Goal: Transaction & Acquisition: Purchase product/service

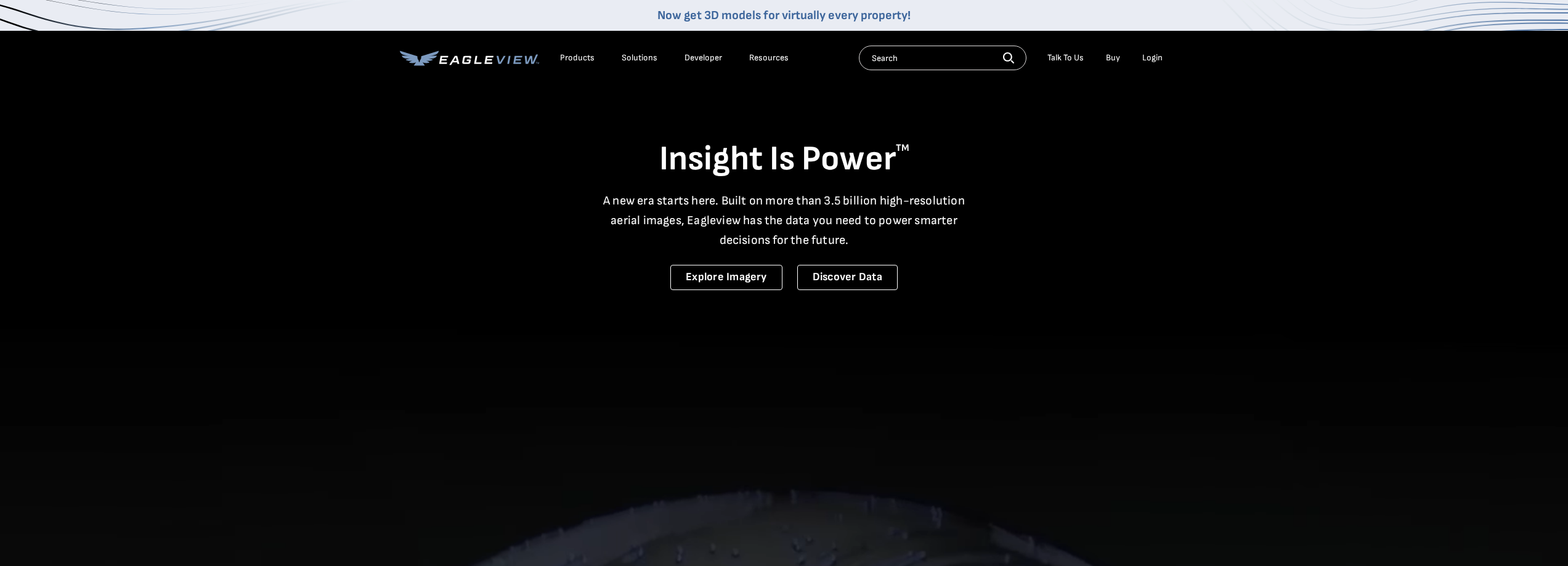
click at [1146, 57] on div "Login" at bounding box center [1153, 58] width 21 height 11
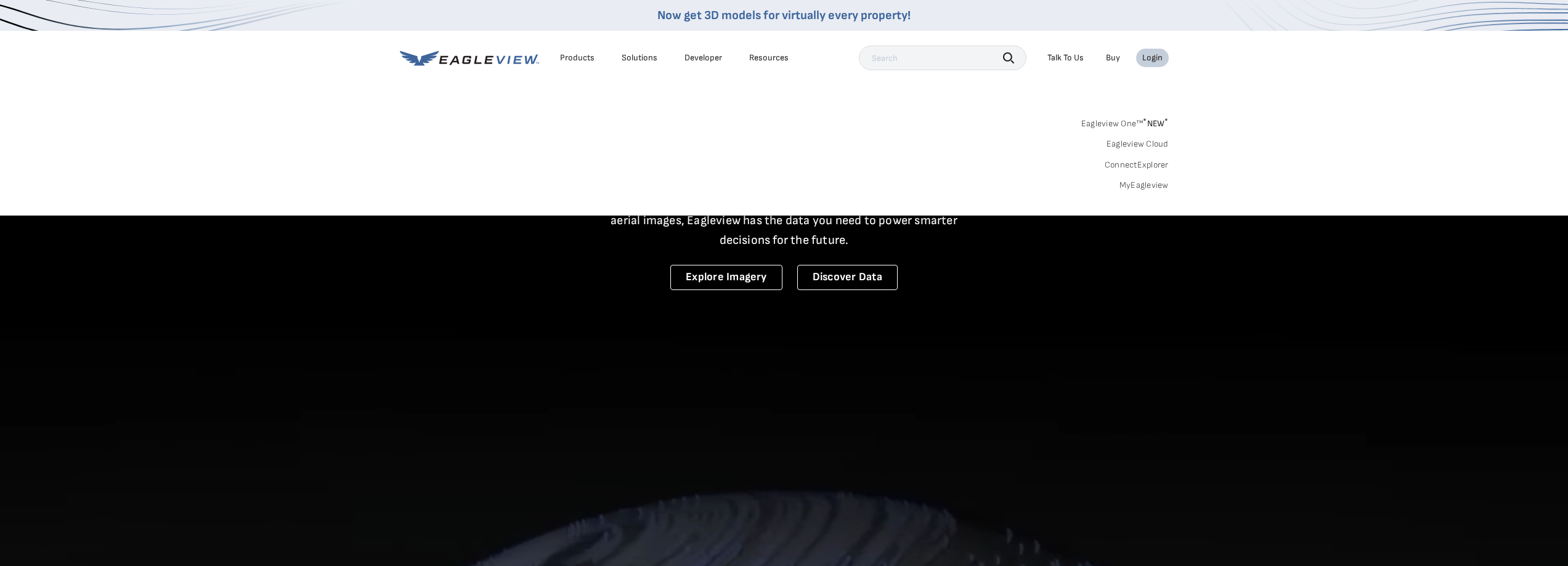
click at [1145, 186] on link "MyEagleview" at bounding box center [1144, 186] width 50 height 11
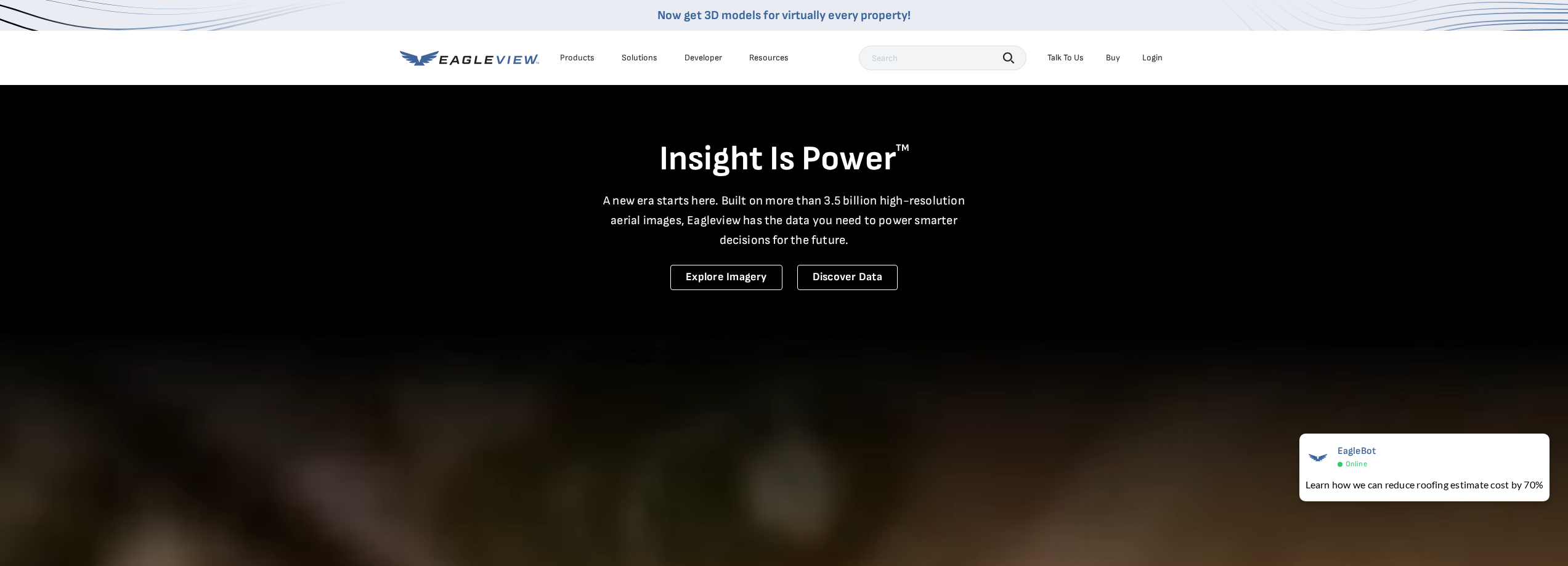
click at [1152, 59] on div "Login" at bounding box center [1153, 58] width 21 height 11
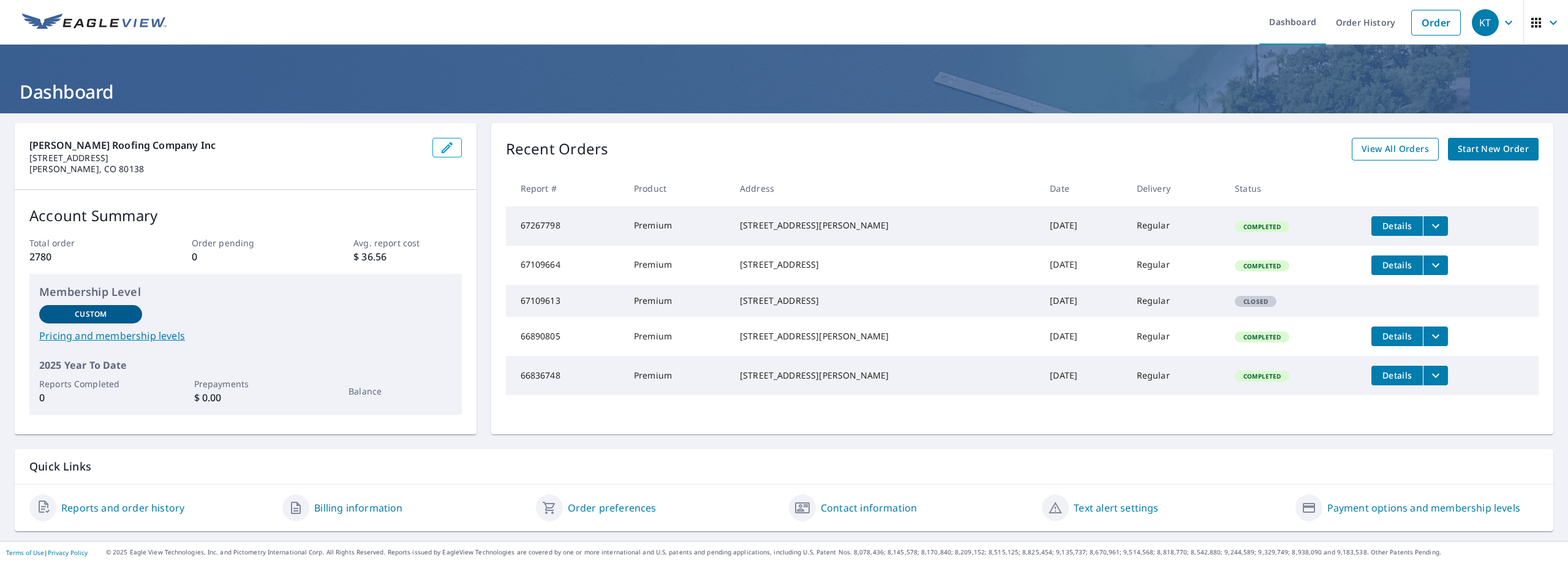
click at [1399, 149] on span "View All Orders" at bounding box center [1395, 149] width 67 height 15
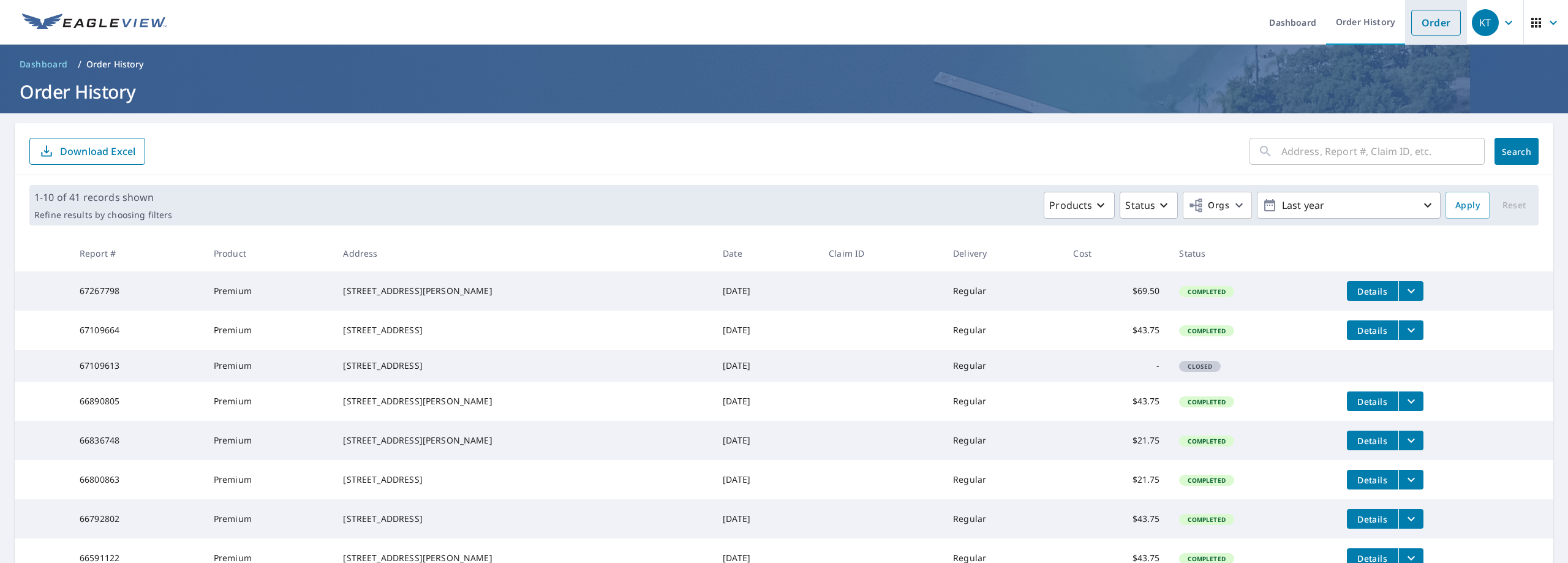
click at [1414, 22] on link "Order" at bounding box center [1435, 23] width 49 height 26
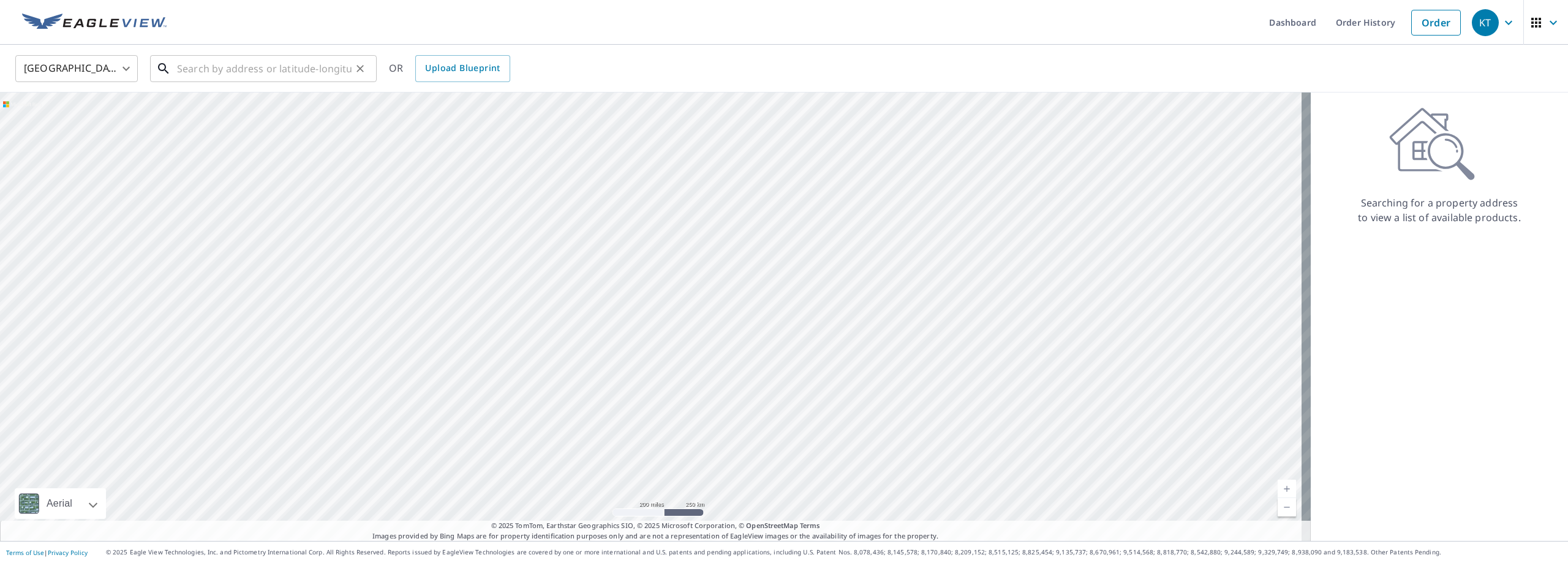
click at [193, 66] on input "text" at bounding box center [264, 68] width 175 height 35
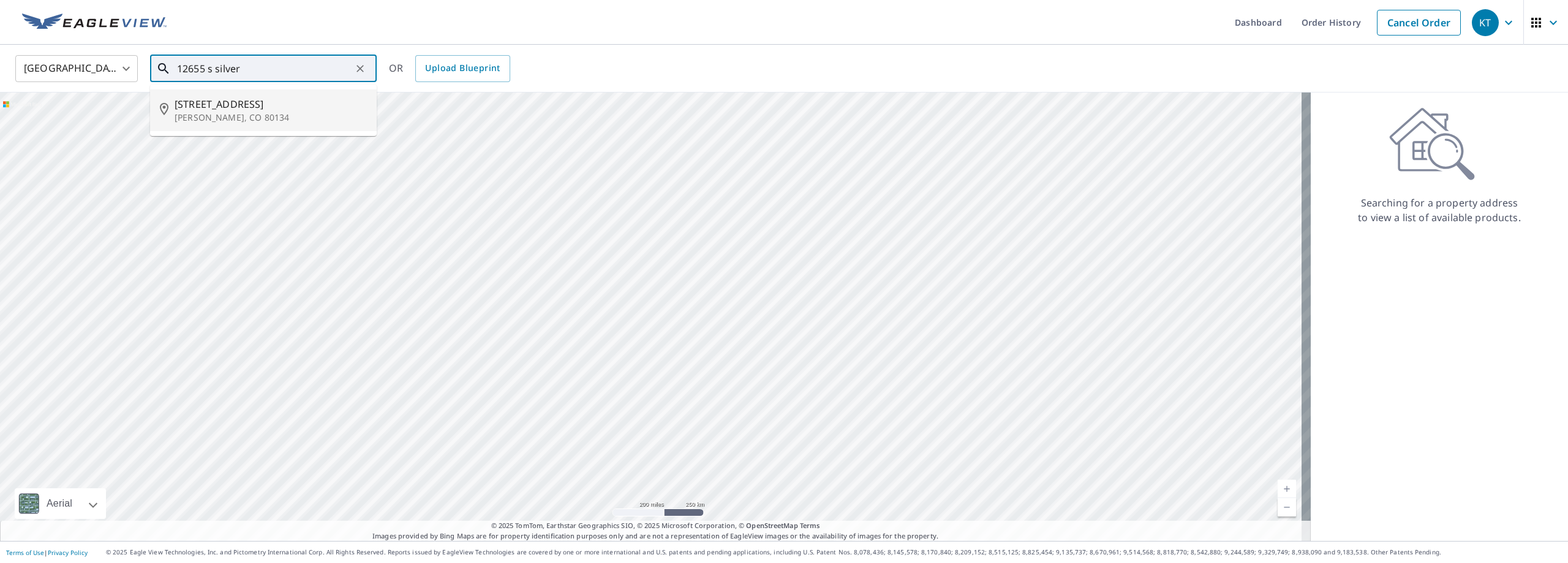
click at [240, 108] on span "[STREET_ADDRESS]" at bounding box center [271, 105] width 192 height 15
type input "[STREET_ADDRESS]"
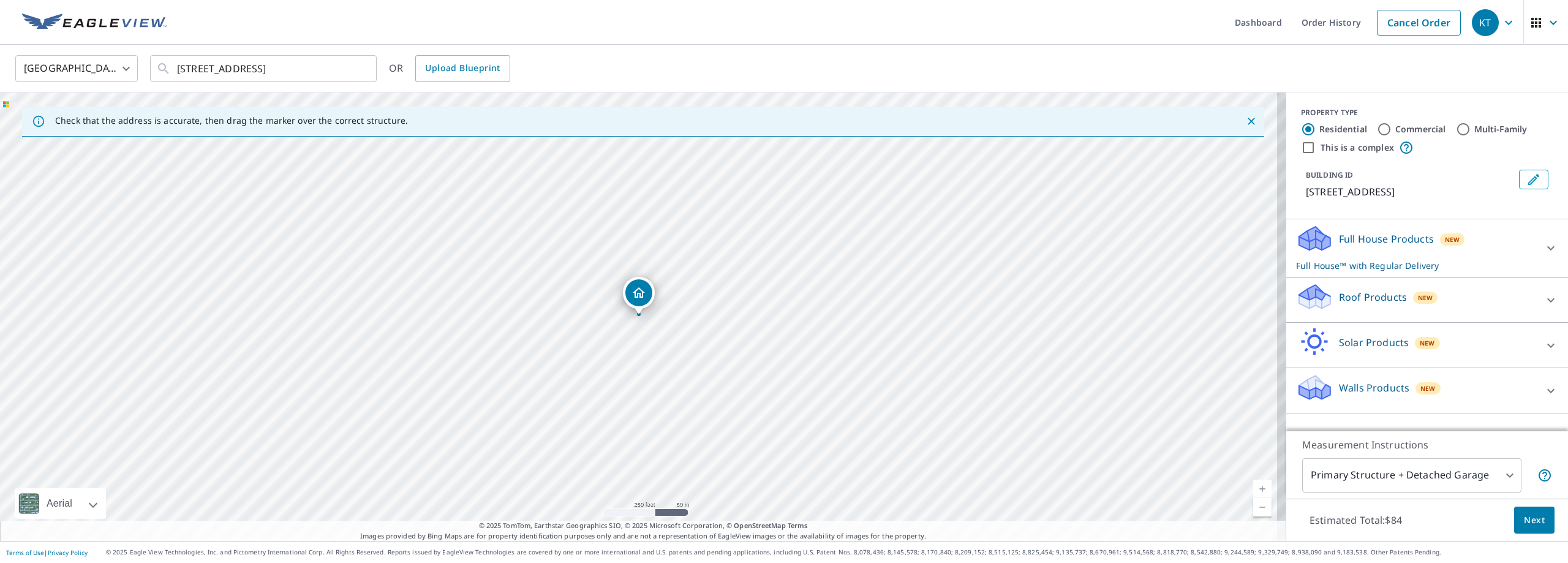
click at [1544, 299] on icon at bounding box center [1551, 301] width 15 height 15
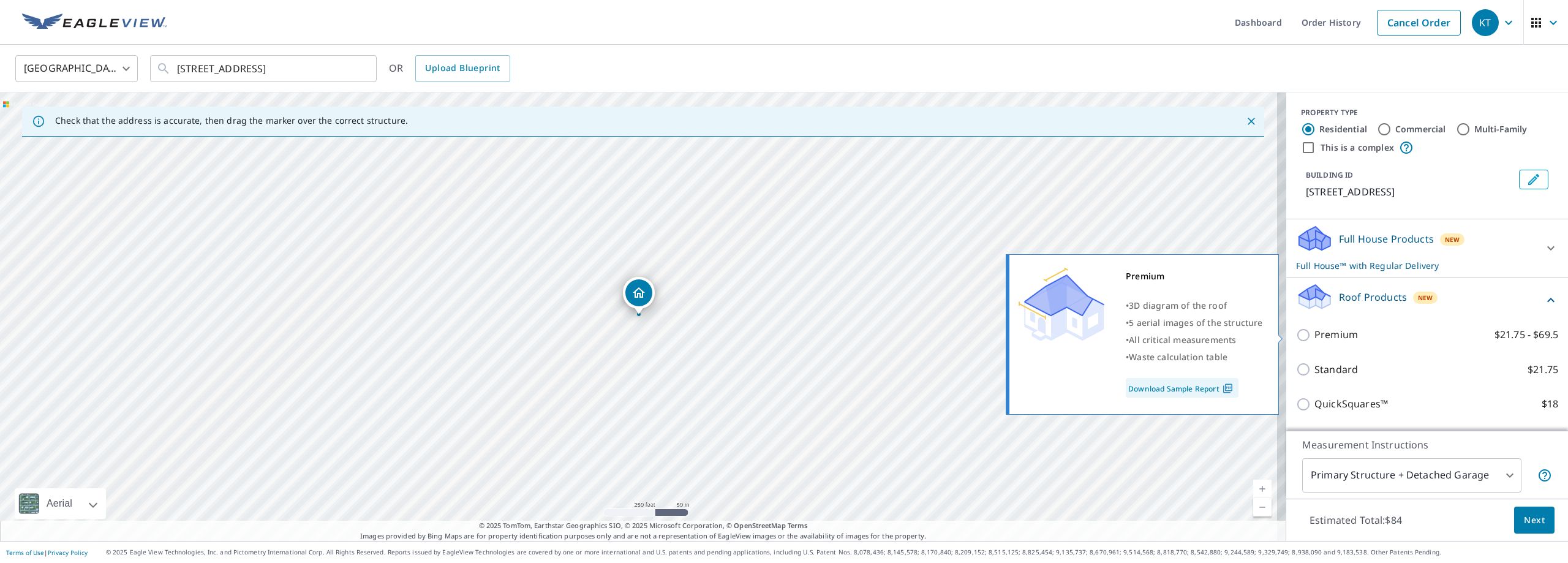
click at [1323, 331] on p "Premium" at bounding box center [1336, 334] width 44 height 15
click at [1314, 331] on input "Premium $21.75 - $69.5" at bounding box center [1306, 335] width 19 height 15
checkbox input "true"
checkbox input "false"
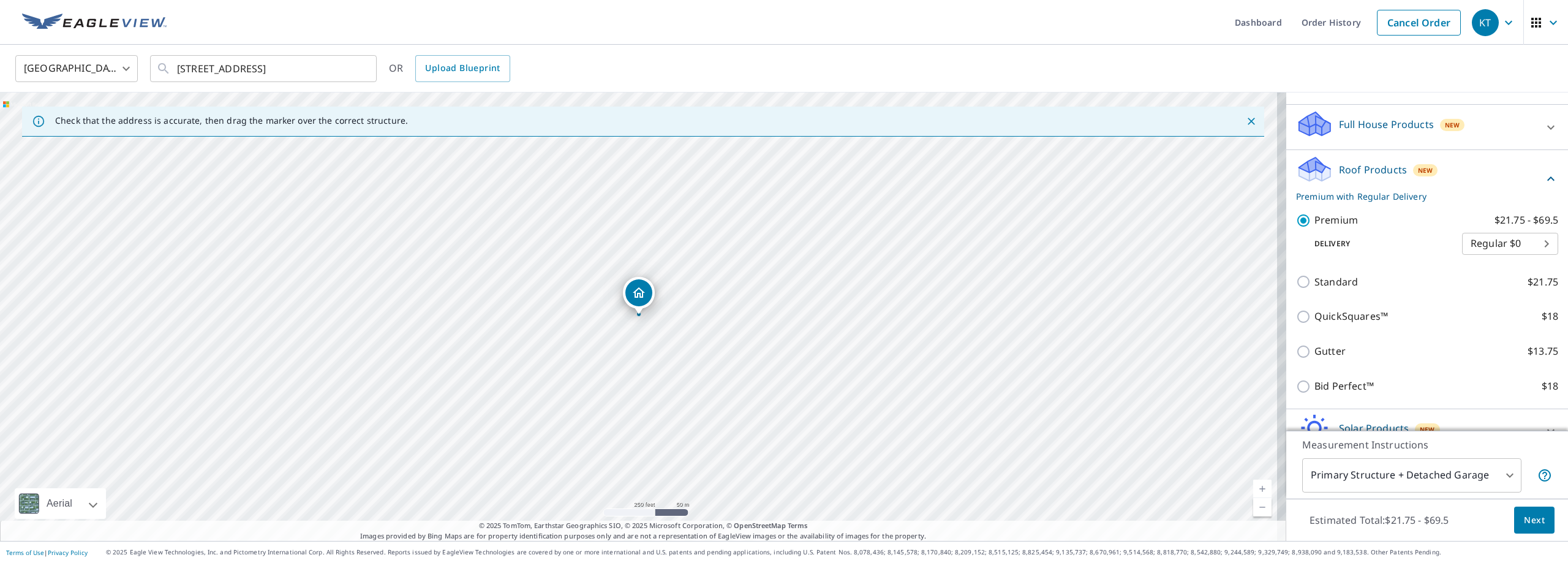
scroll to position [122, 0]
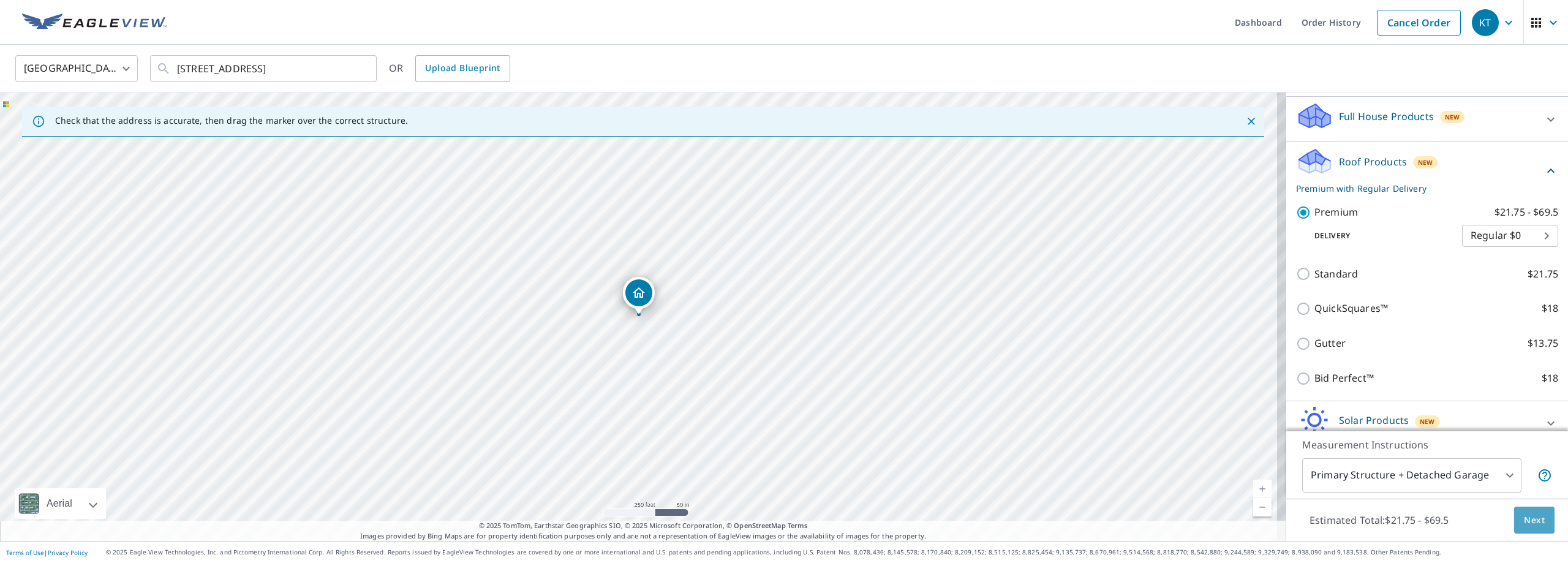
click at [1524, 521] on span "Next" at bounding box center [1534, 520] width 21 height 15
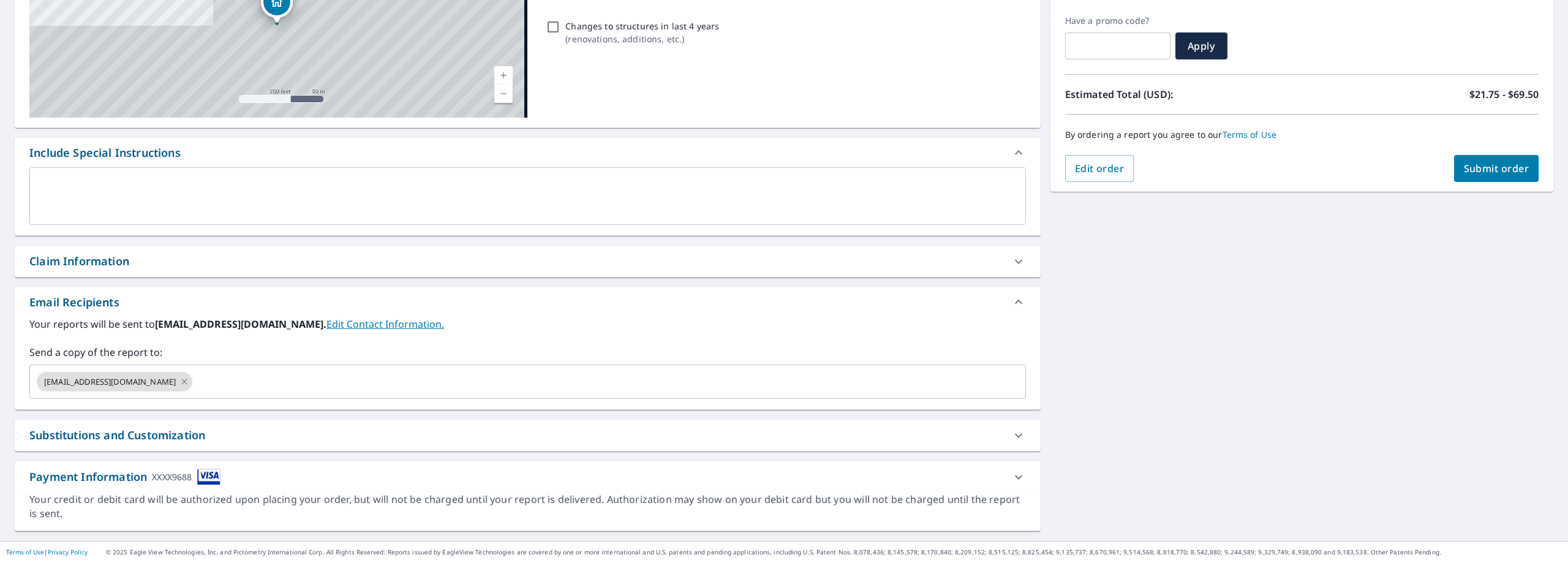
scroll to position [199, 0]
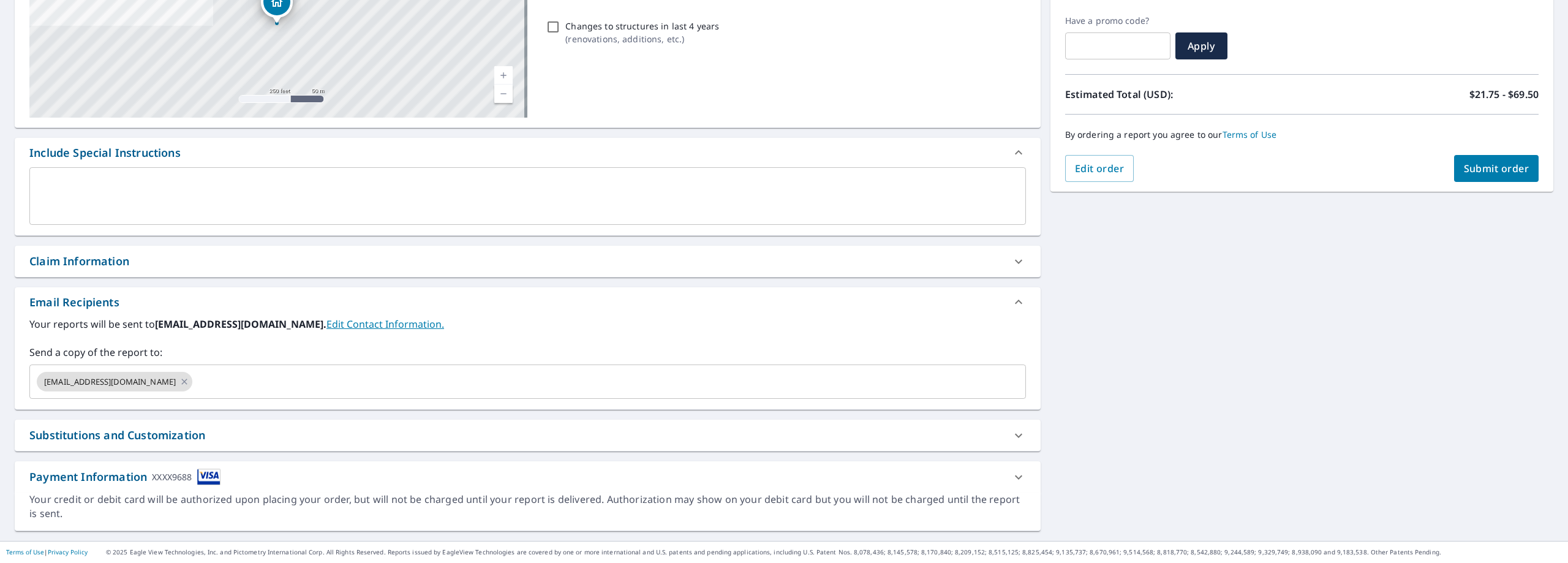
click at [1476, 170] on span "Submit order" at bounding box center [1497, 168] width 65 height 13
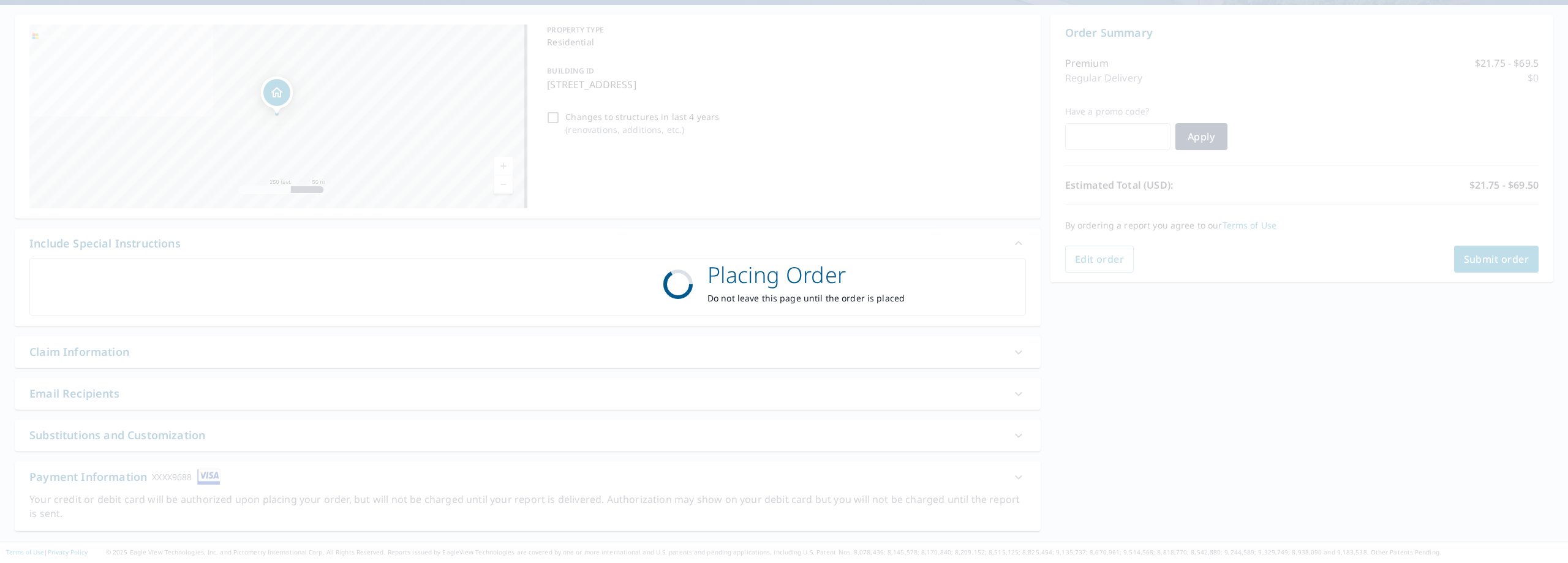
scroll to position [108, 0]
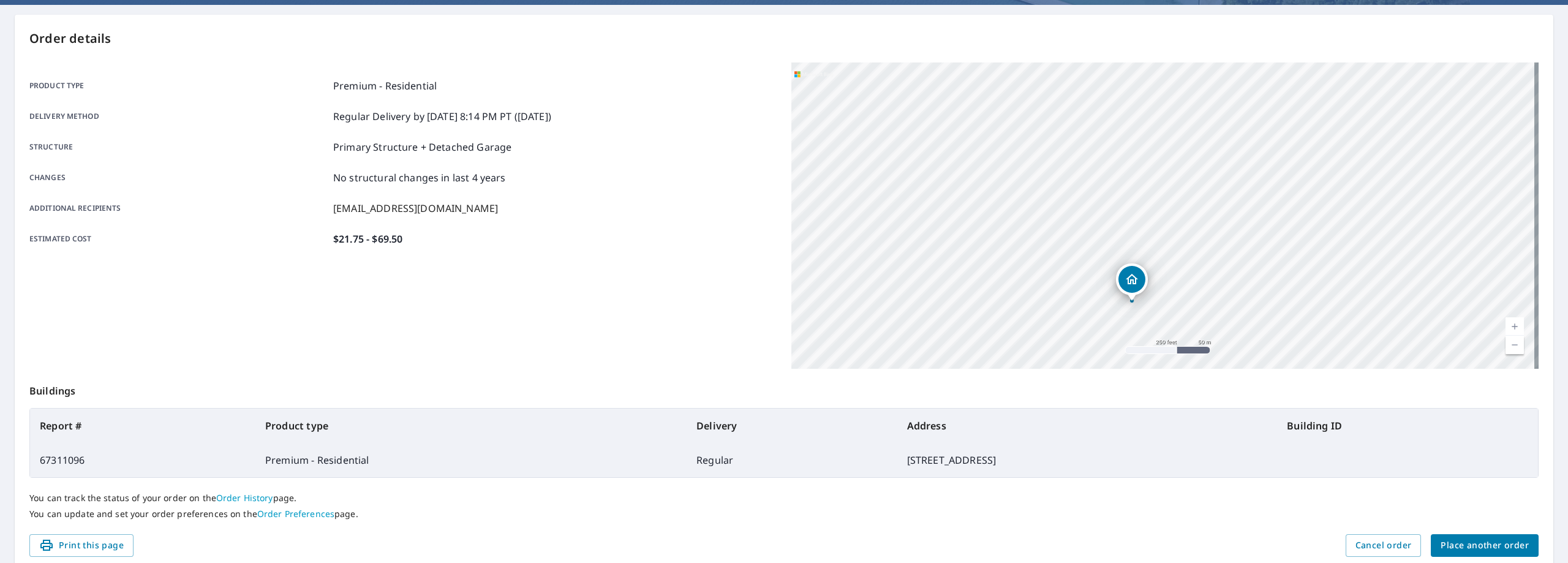
drag, startPoint x: 1077, startPoint y: 158, endPoint x: 1045, endPoint y: 250, distance: 97.4
click at [1045, 250] on div "[STREET_ADDRESS]" at bounding box center [1165, 216] width 748 height 306
